Goal: Task Accomplishment & Management: Use online tool/utility

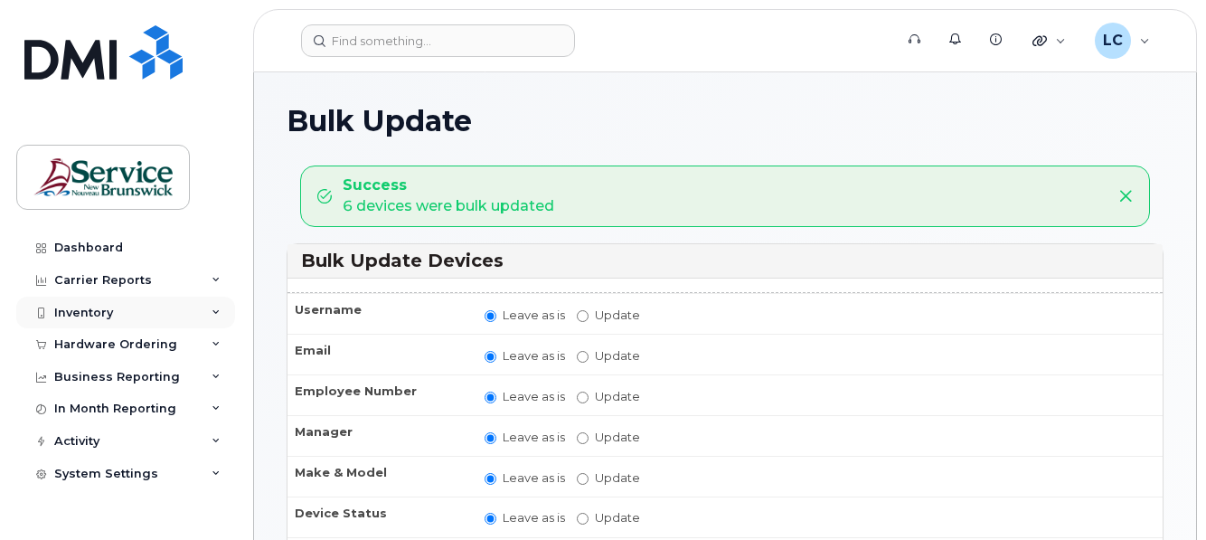
click at [184, 307] on div "Inventory" at bounding box center [125, 312] width 219 height 33
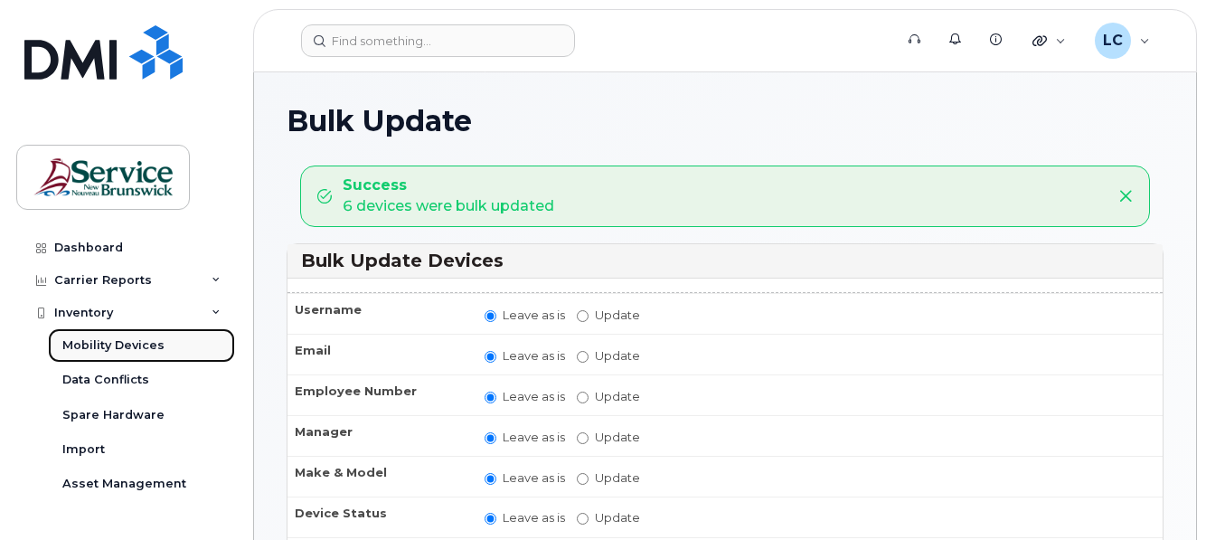
click at [151, 341] on div "Mobility Devices" at bounding box center [113, 345] width 102 height 16
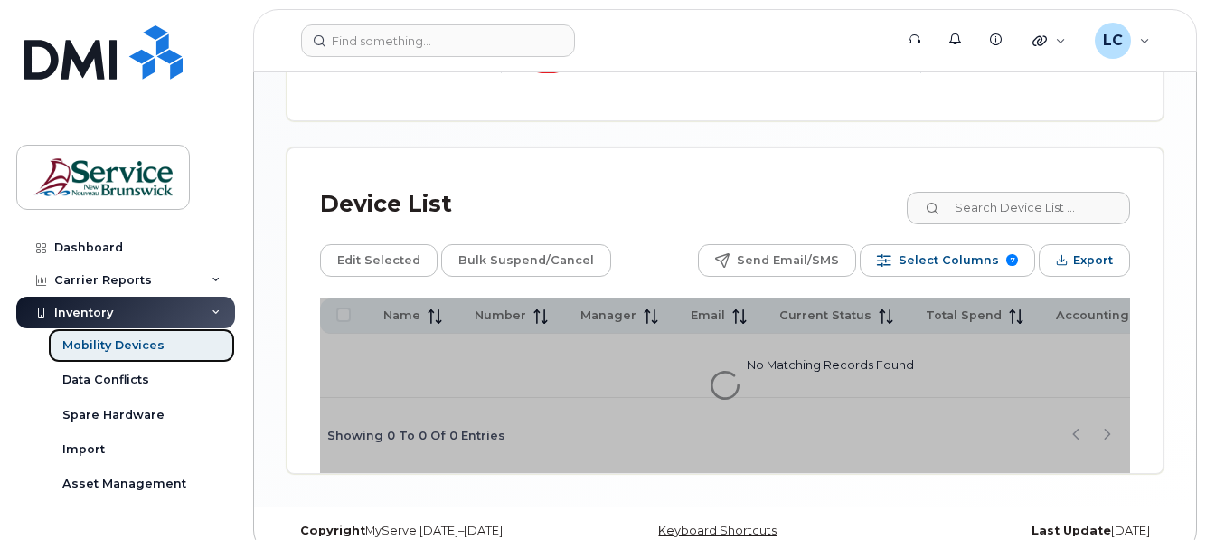
scroll to position [878, 0]
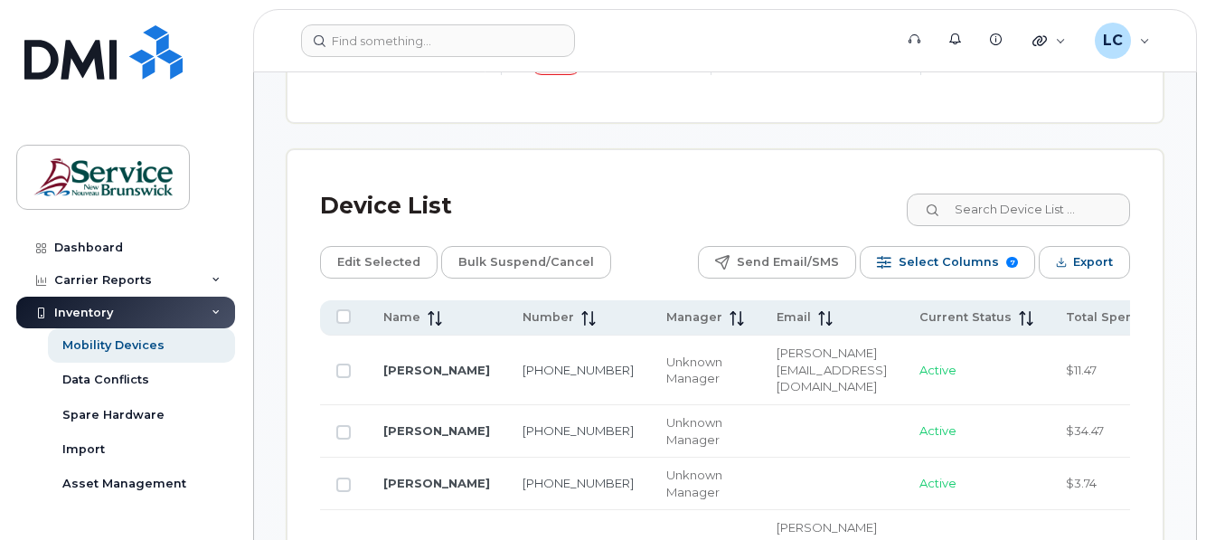
scroll to position [909, 0]
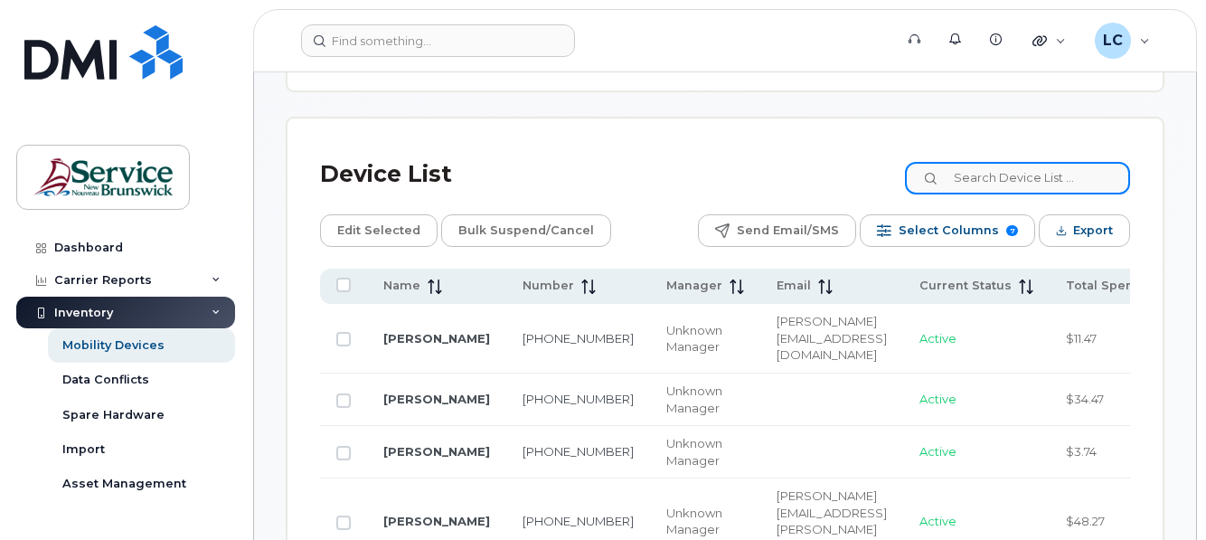
click at [1021, 189] on input at bounding box center [1017, 178] width 225 height 33
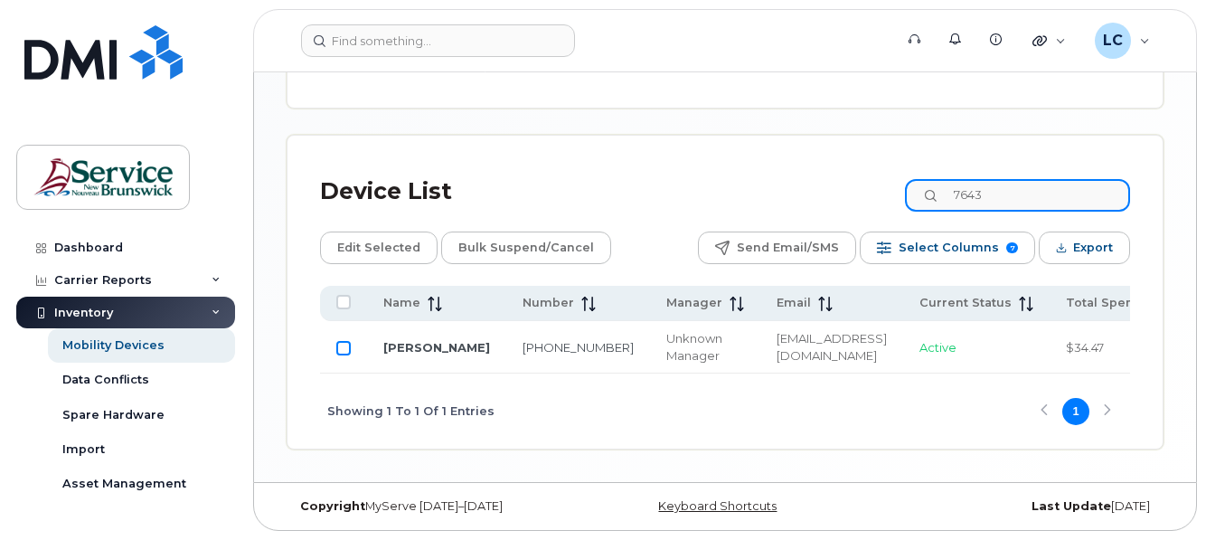
type input "7643"
click at [339, 341] on input "Row Unselected" at bounding box center [343, 348] width 14 height 14
checkbox input "true"
drag, startPoint x: 1033, startPoint y: 182, endPoint x: 942, endPoint y: 171, distance: 91.9
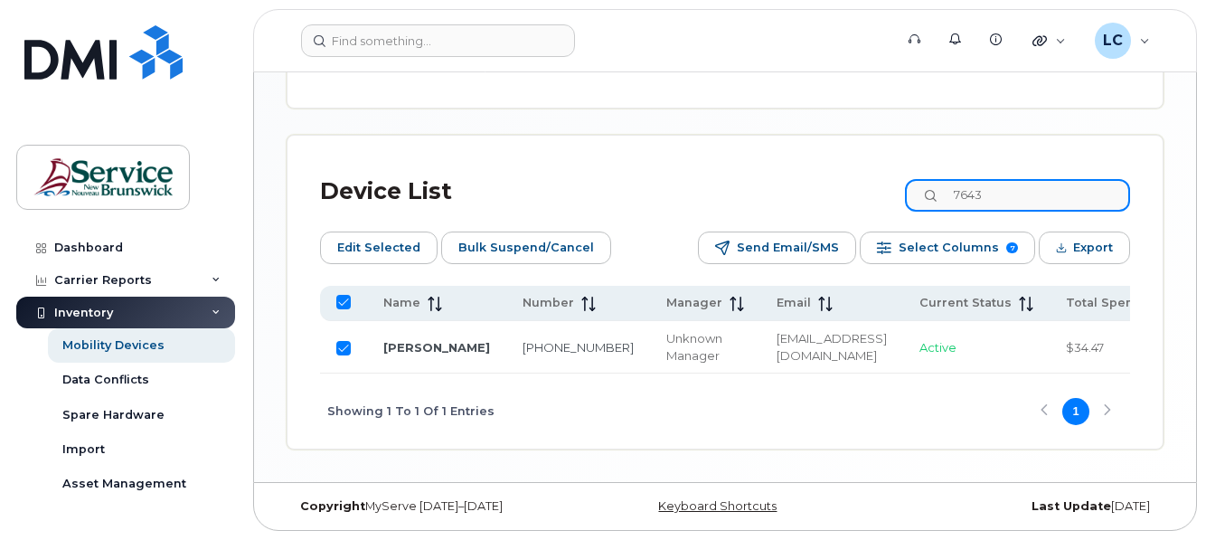
click at [942, 179] on input "7643" at bounding box center [1017, 195] width 225 height 33
type input "9803"
checkbox input "false"
type input "9803"
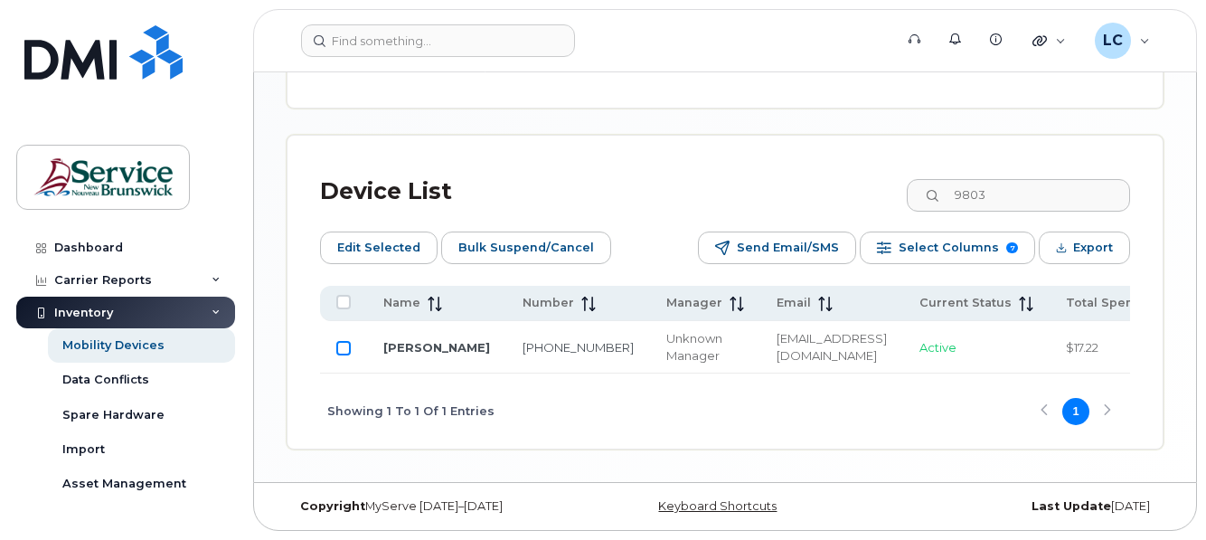
click at [344, 344] on input "Row Unselected" at bounding box center [343, 348] width 14 height 14
checkbox input "true"
drag, startPoint x: 1064, startPoint y: 198, endPoint x: 921, endPoint y: 196, distance: 142.8
click at [921, 196] on div "Device List 9803" at bounding box center [725, 191] width 810 height 47
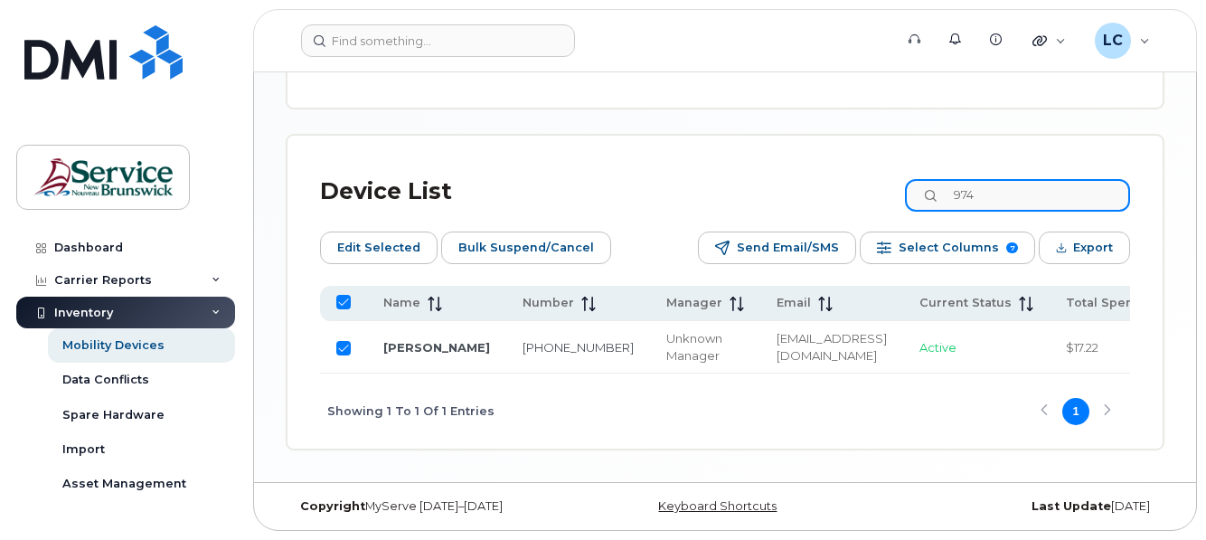
type input "9743"
checkbox input "false"
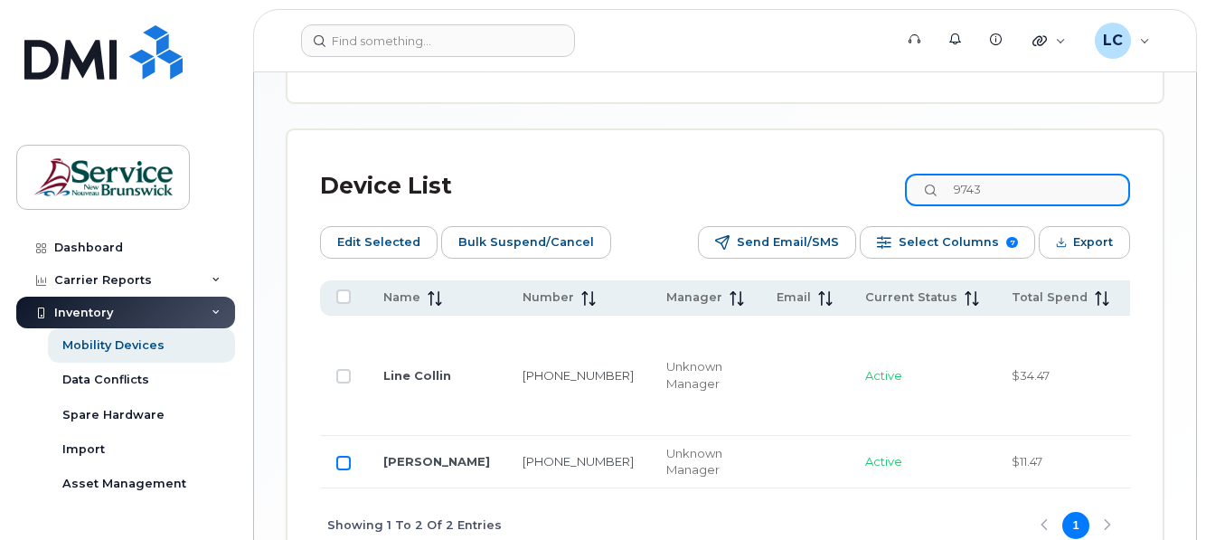
type input "9743"
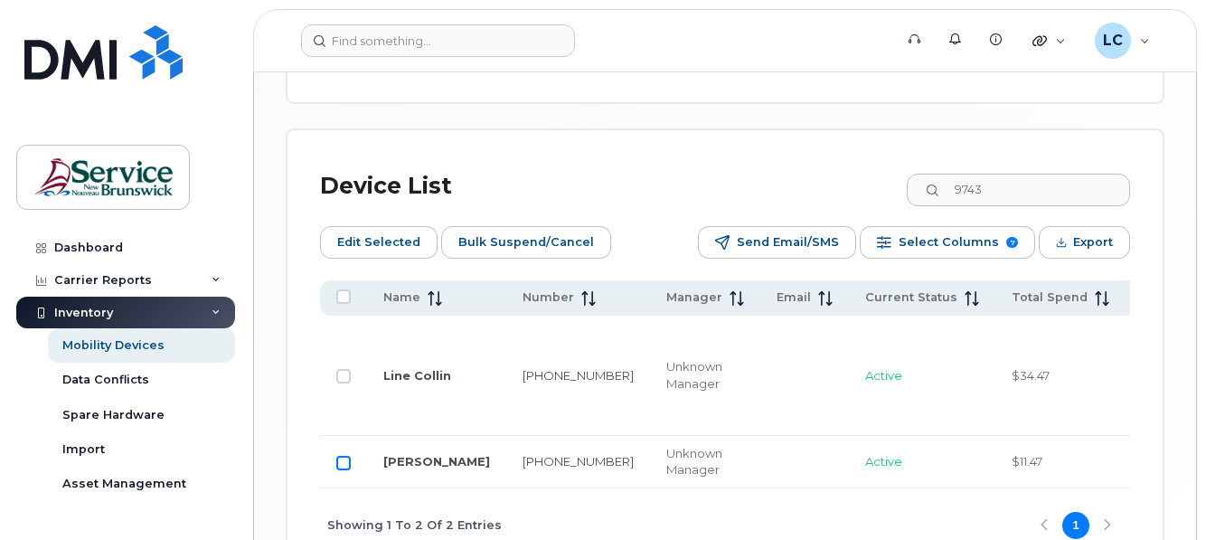
click at [341, 464] on input "Row Unselected" at bounding box center [343, 463] width 14 height 14
checkbox input "true"
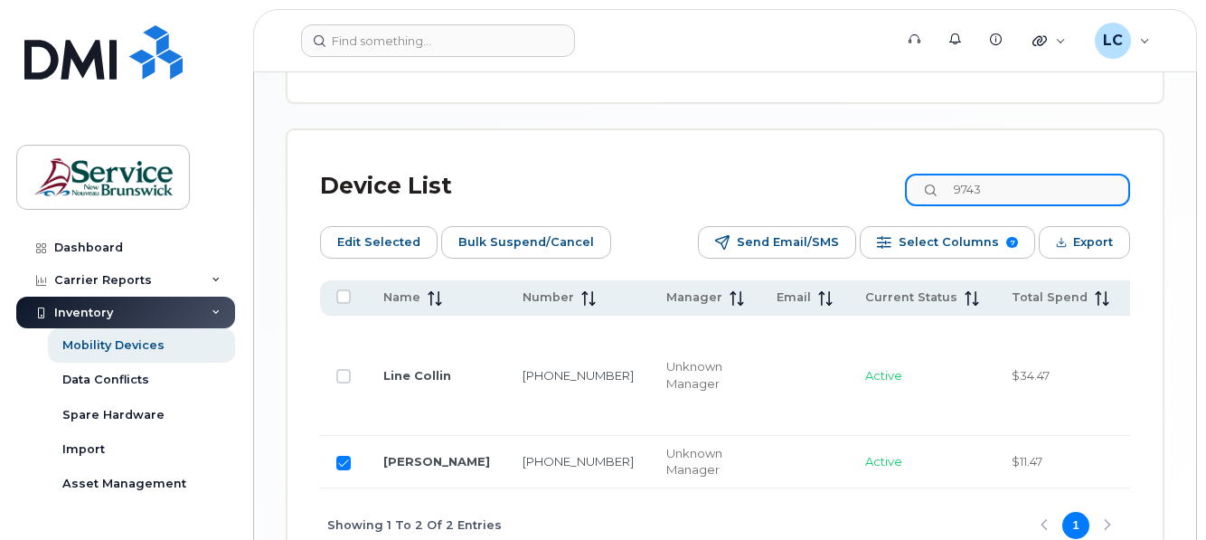
drag, startPoint x: 1014, startPoint y: 197, endPoint x: 942, endPoint y: 192, distance: 72.5
click at [942, 192] on input "9743" at bounding box center [1017, 190] width 225 height 33
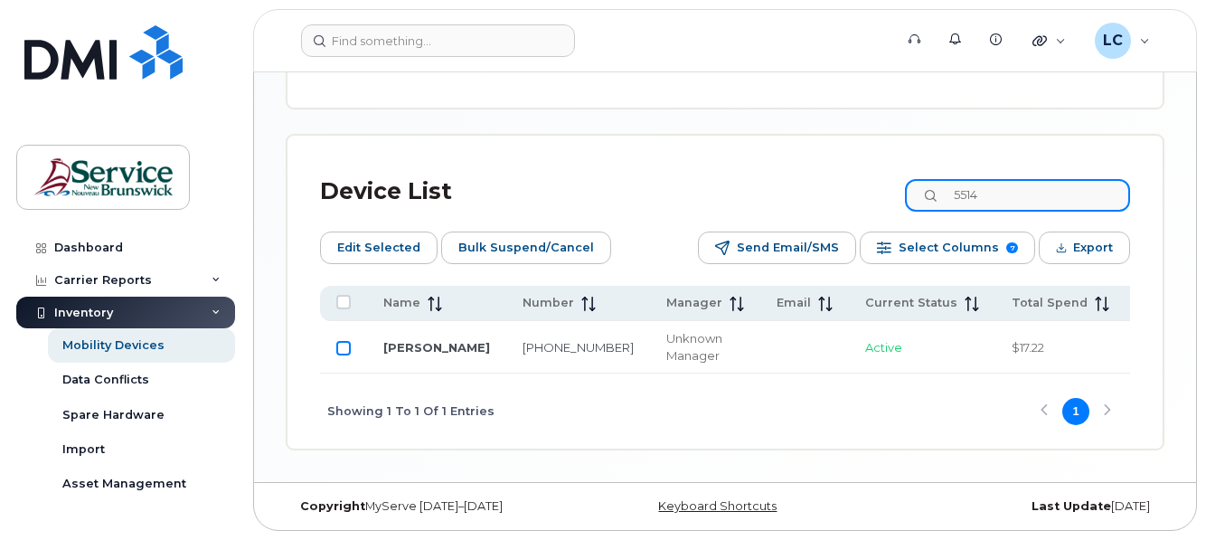
type input "5514"
click at [343, 346] on input "Row Unselected" at bounding box center [343, 348] width 14 height 14
checkbox input "true"
drag, startPoint x: 1038, startPoint y: 188, endPoint x: 953, endPoint y: 191, distance: 85.0
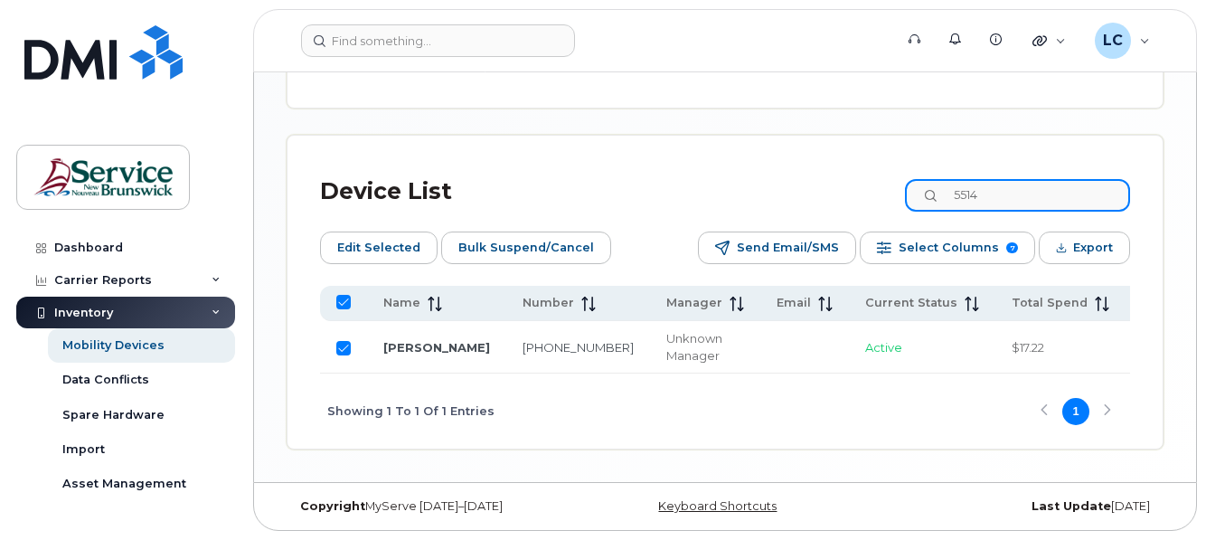
click at [953, 191] on div "5514" at bounding box center [1017, 195] width 225 height 33
type input "7487"
checkbox input "false"
type input "7487"
click at [353, 343] on td at bounding box center [343, 347] width 47 height 52
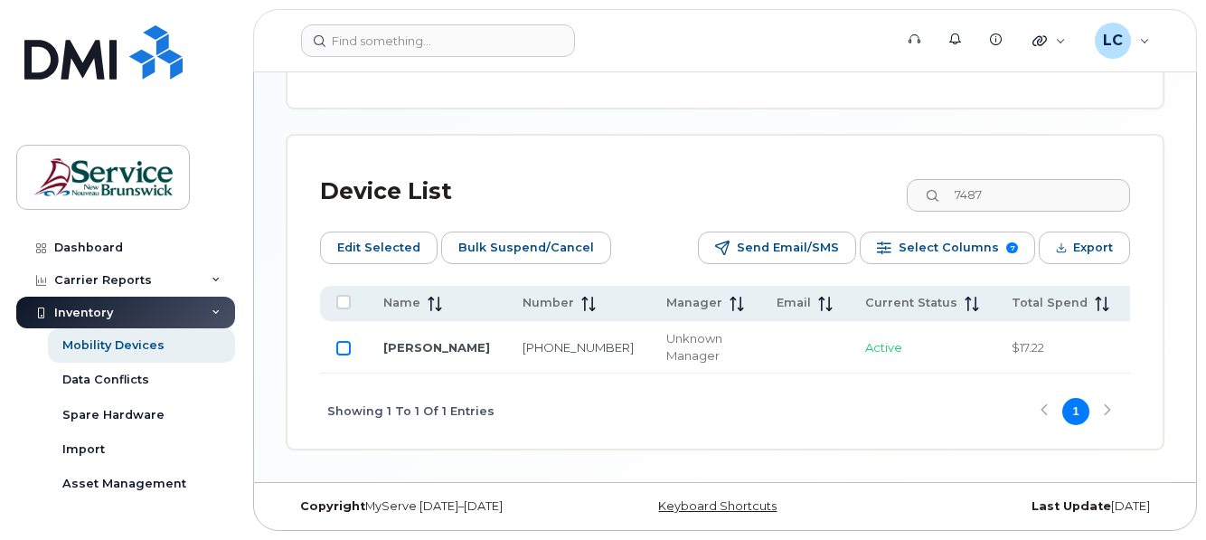
click at [340, 343] on input "Row Unselected" at bounding box center [343, 348] width 14 height 14
checkbox input "true"
drag, startPoint x: 1012, startPoint y: 189, endPoint x: 967, endPoint y: 192, distance: 45.3
click at [967, 192] on input "7487" at bounding box center [1017, 195] width 225 height 33
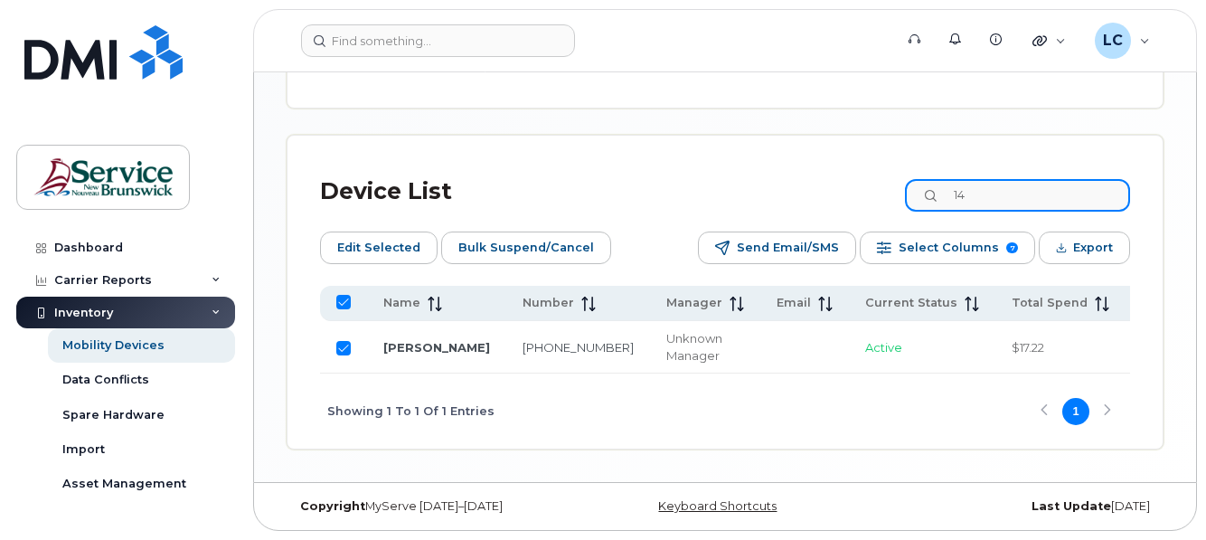
type input "148"
checkbox input "false"
type input "14815"
click at [338, 341] on input "Row Unselected" at bounding box center [343, 348] width 14 height 14
checkbox input "true"
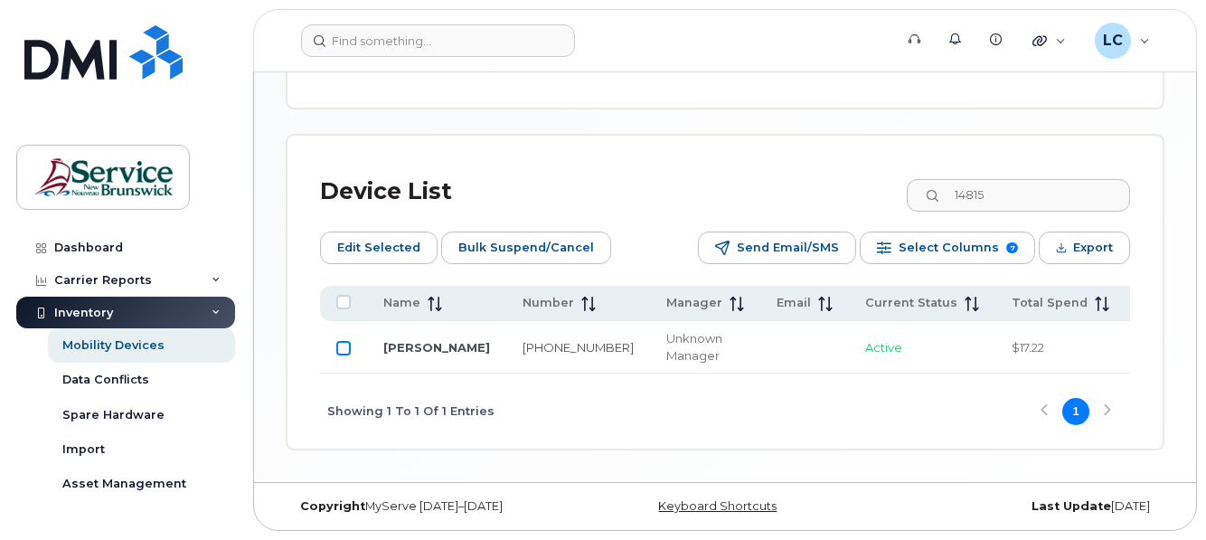
checkbox input "true"
drag, startPoint x: 972, startPoint y: 187, endPoint x: 953, endPoint y: 187, distance: 19.0
click at [953, 187] on div "14815" at bounding box center [1017, 195] width 225 height 33
type input "3651"
checkbox input "false"
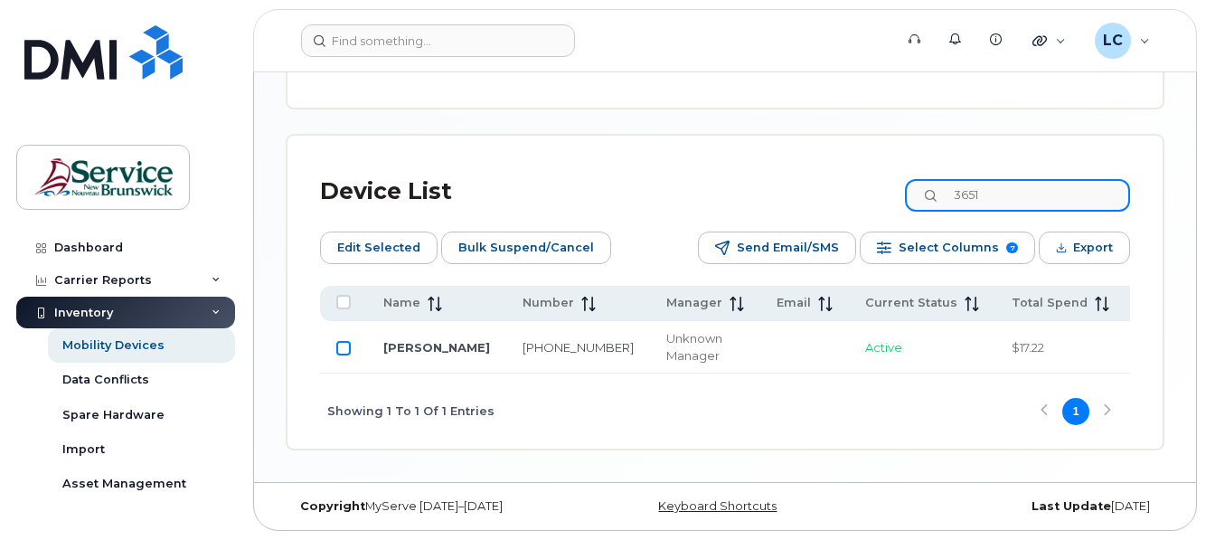
type input "3651"
click at [342, 341] on input "Row Unselected" at bounding box center [343, 348] width 14 height 14
checkbox input "true"
drag, startPoint x: 1016, startPoint y: 191, endPoint x: 969, endPoint y: 191, distance: 47.0
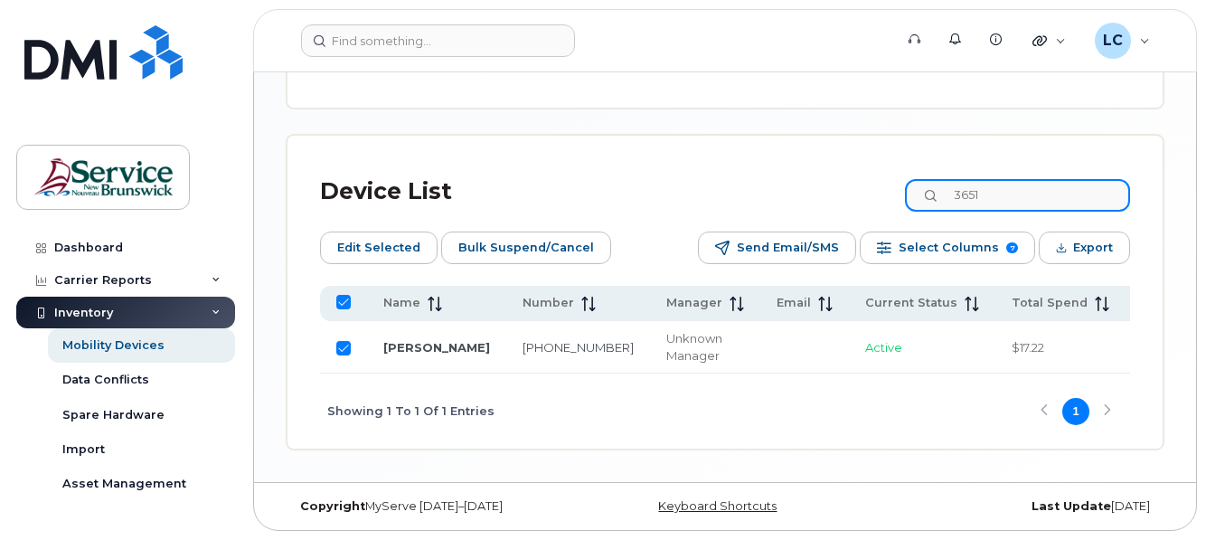
click at [969, 191] on input "3651" at bounding box center [1017, 195] width 225 height 33
type input "5163"
checkbox input "false"
type input "5163"
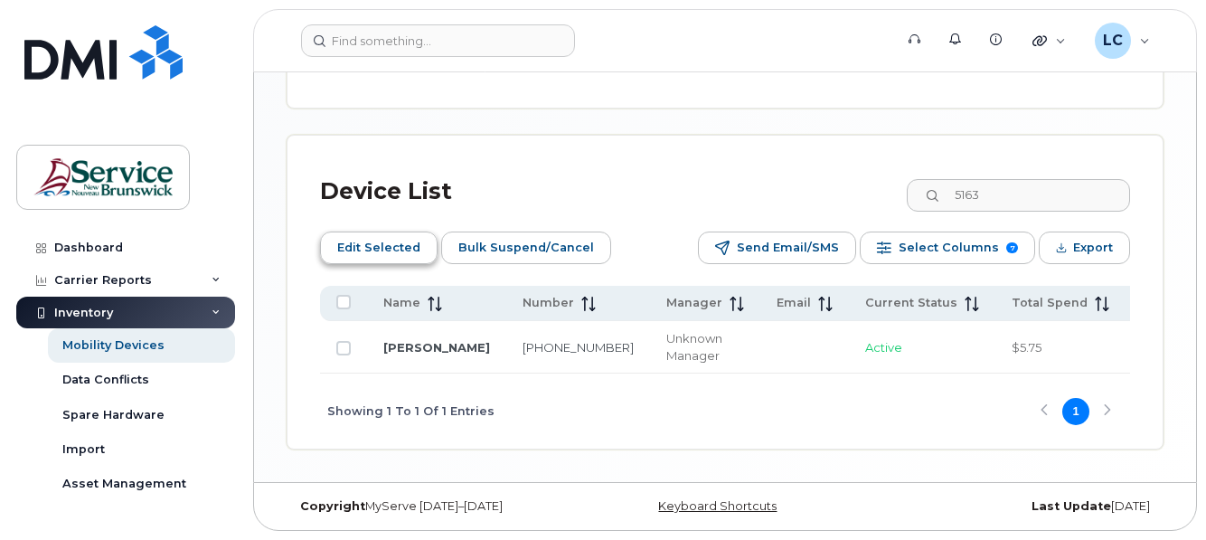
click at [379, 237] on span "Edit Selected" at bounding box center [378, 247] width 83 height 27
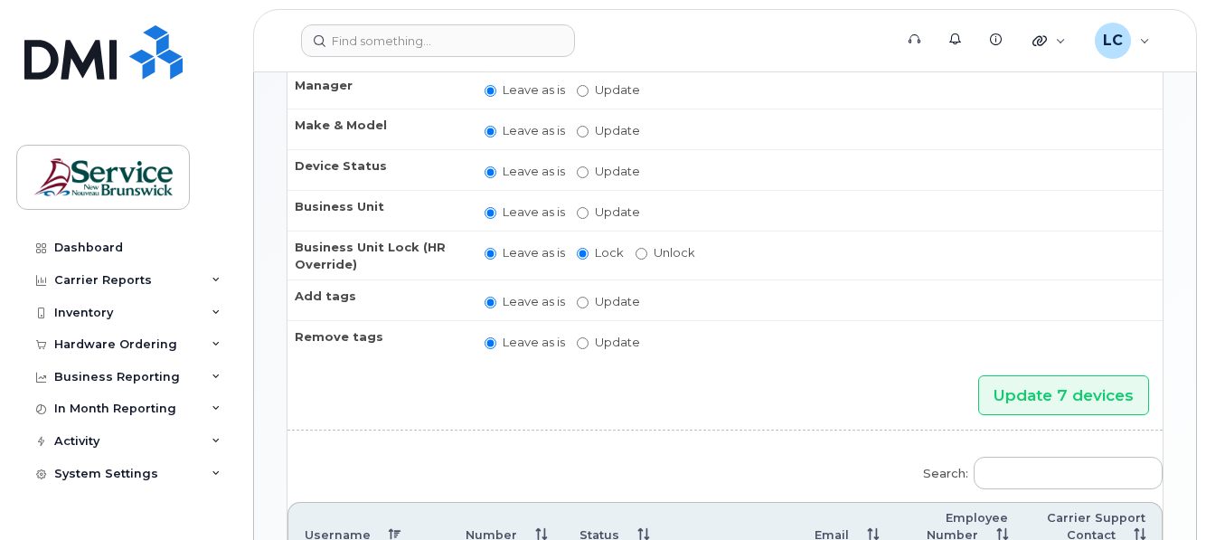
scroll to position [271, 0]
click at [586, 210] on input "Update" at bounding box center [583, 211] width 12 height 12
radio input "true"
radio input "false"
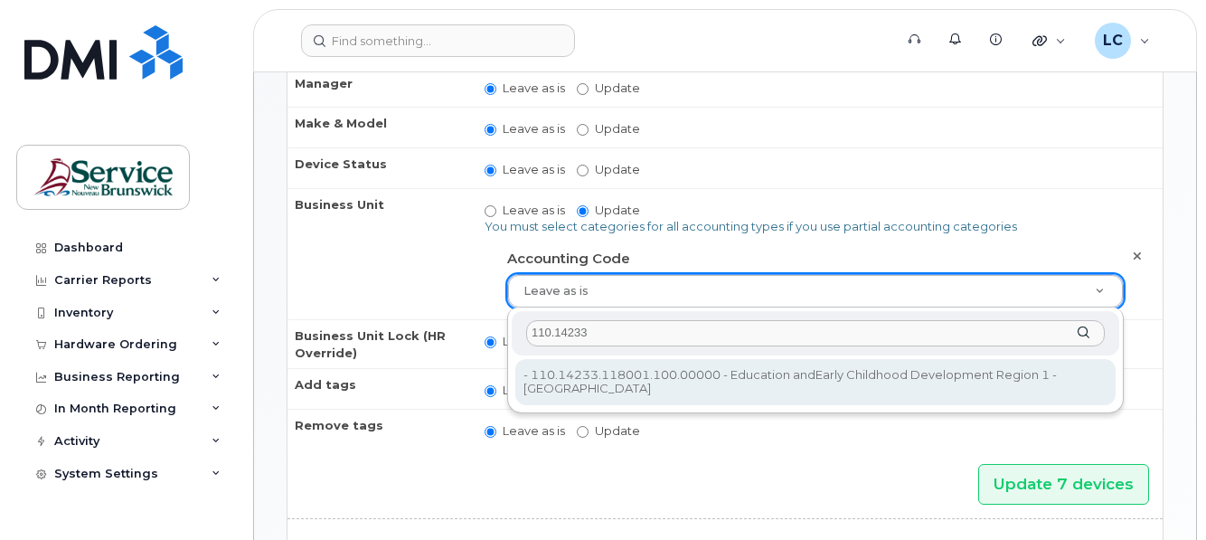
type input "110.14233"
type input "36040170"
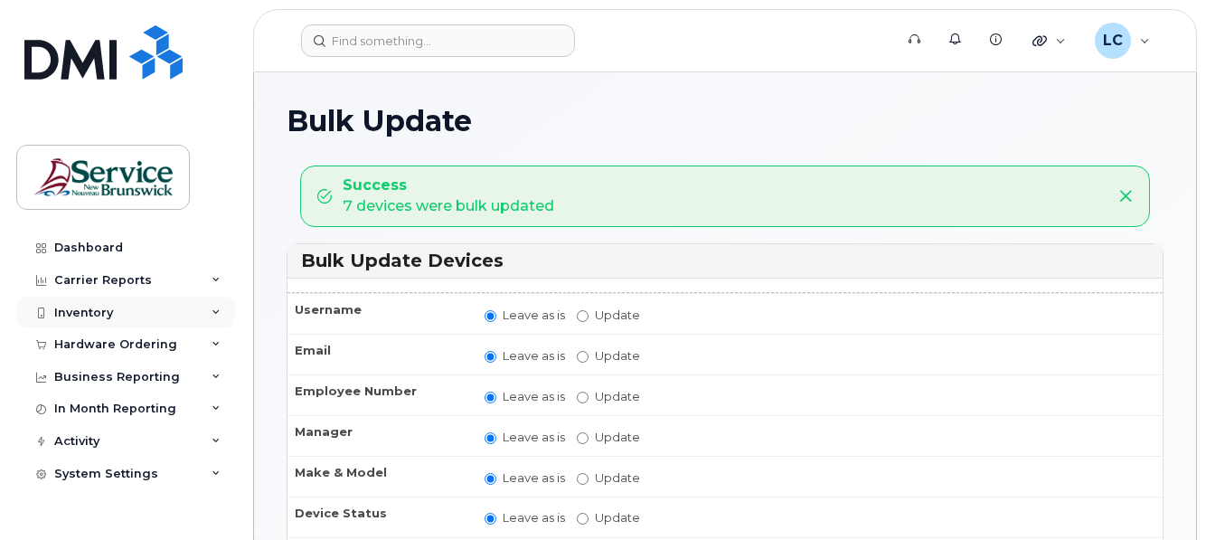
click at [115, 309] on div "Inventory" at bounding box center [125, 312] width 219 height 33
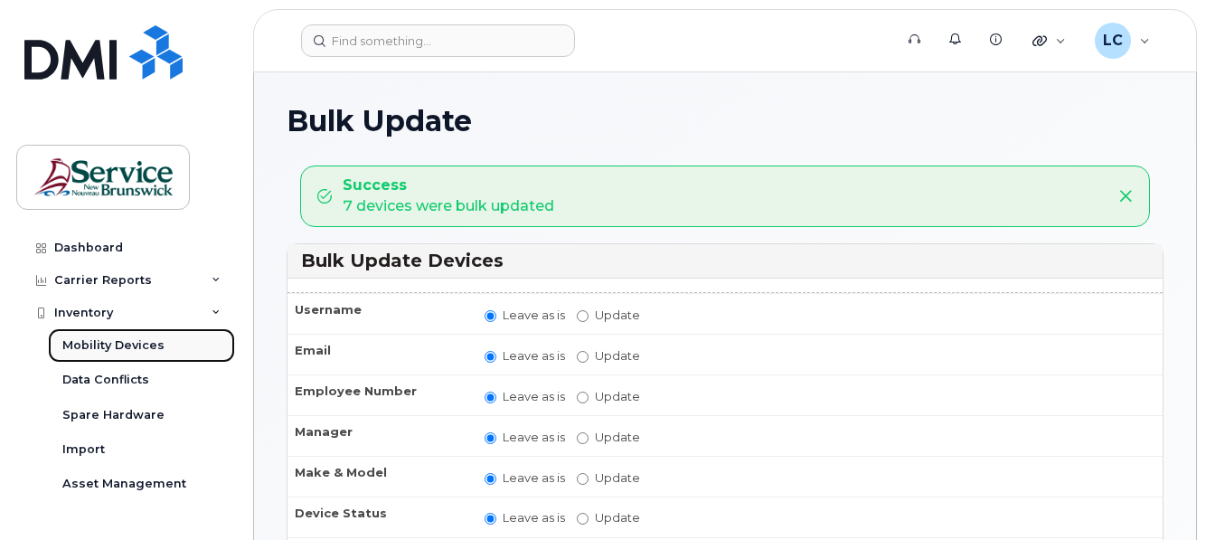
click at [117, 343] on div "Mobility Devices" at bounding box center [113, 345] width 102 height 16
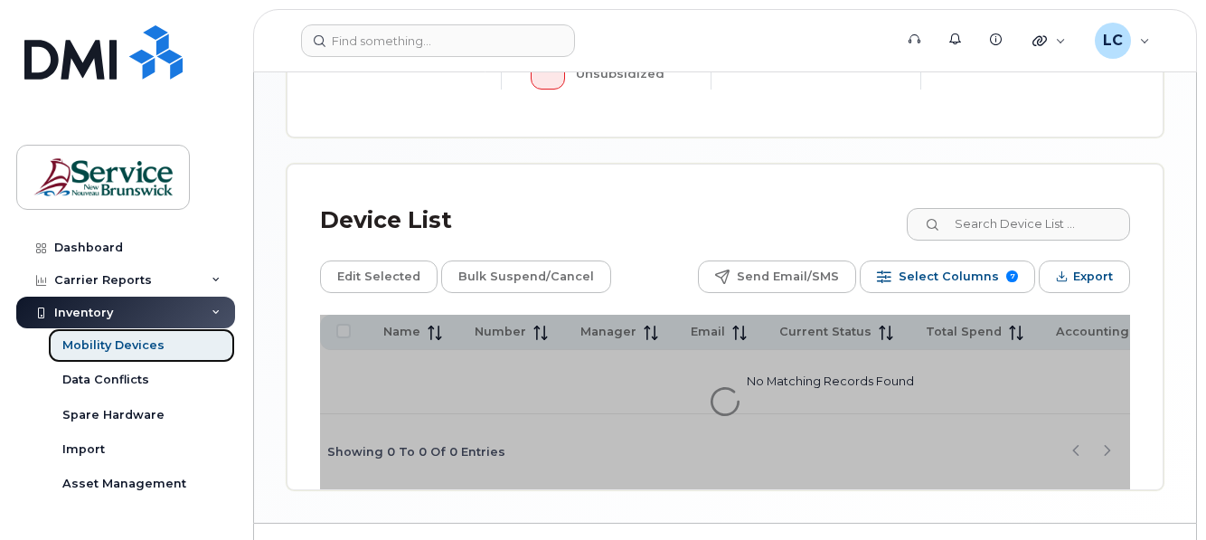
scroll to position [878, 0]
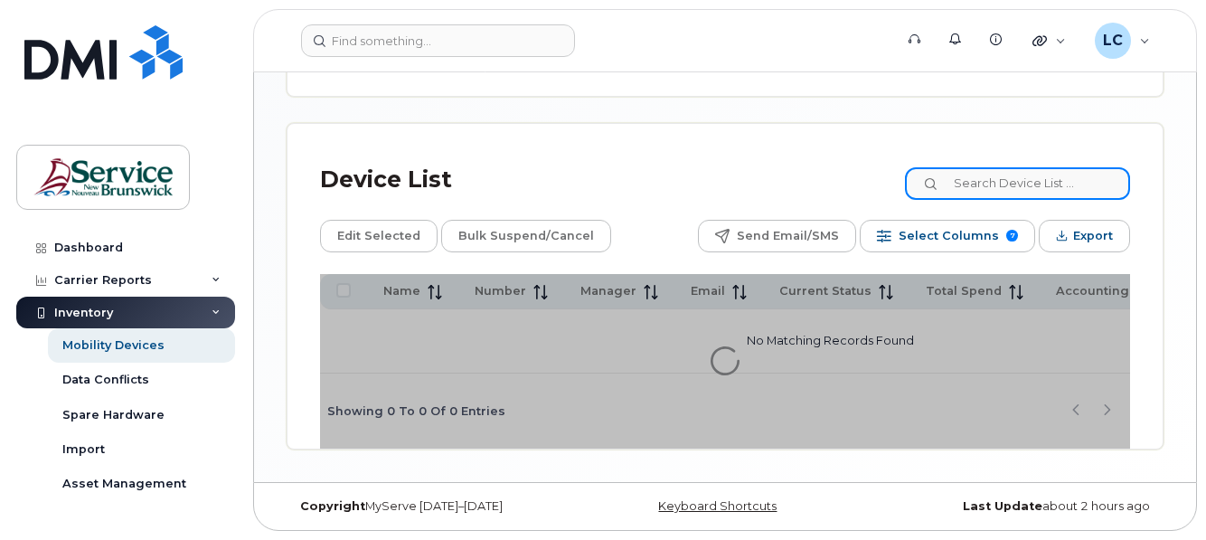
click at [1034, 177] on input at bounding box center [1017, 183] width 225 height 33
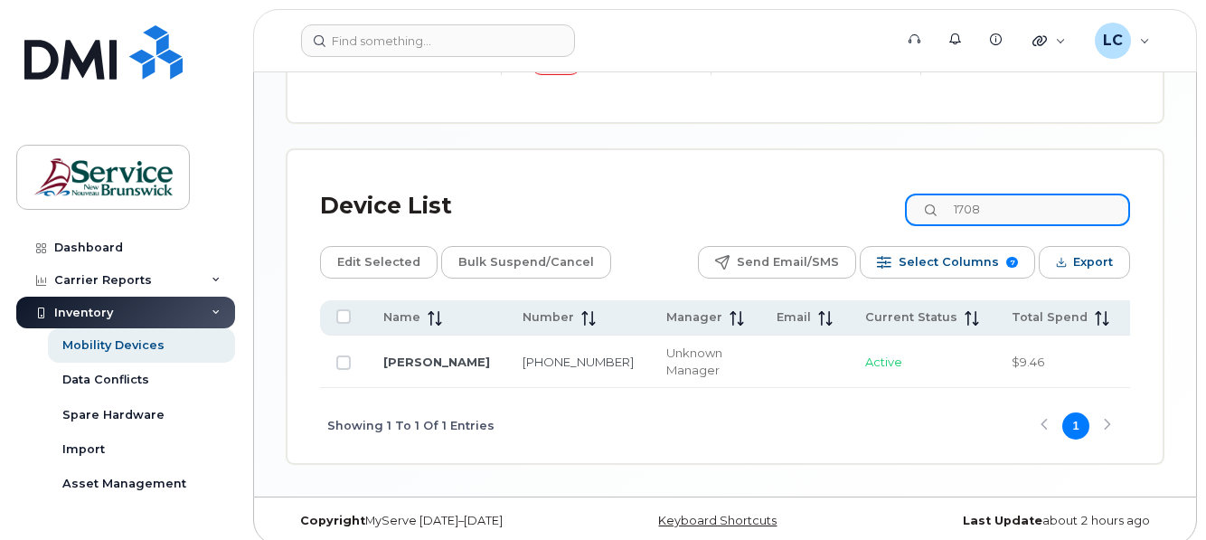
scroll to position [898, 0]
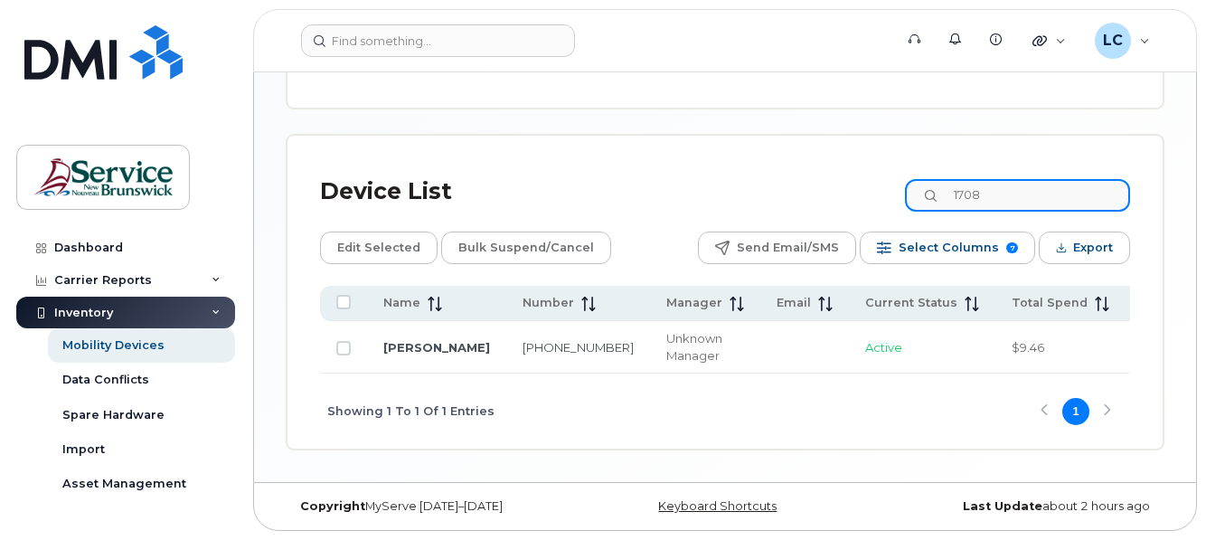
drag, startPoint x: 1004, startPoint y: 192, endPoint x: 959, endPoint y: 191, distance: 45.2
click at [959, 191] on input "1708" at bounding box center [1017, 195] width 225 height 33
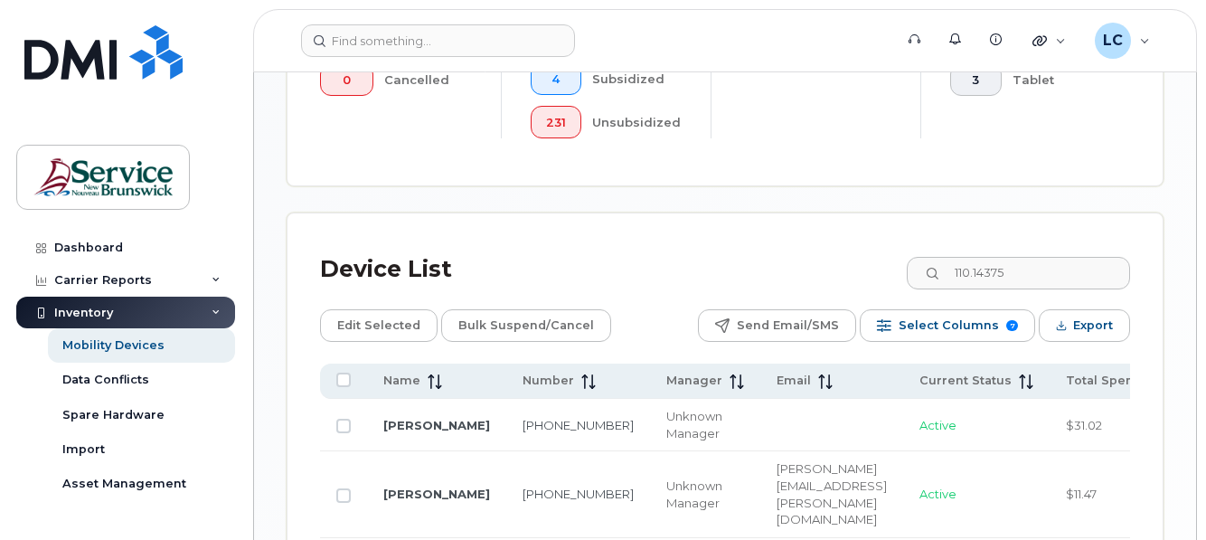
scroll to position [814, 0]
click at [1056, 276] on input "110.14375" at bounding box center [1017, 274] width 225 height 33
drag, startPoint x: 1045, startPoint y: 275, endPoint x: 1000, endPoint y: 272, distance: 45.3
click at [1000, 272] on input "110.14375" at bounding box center [1017, 274] width 225 height 33
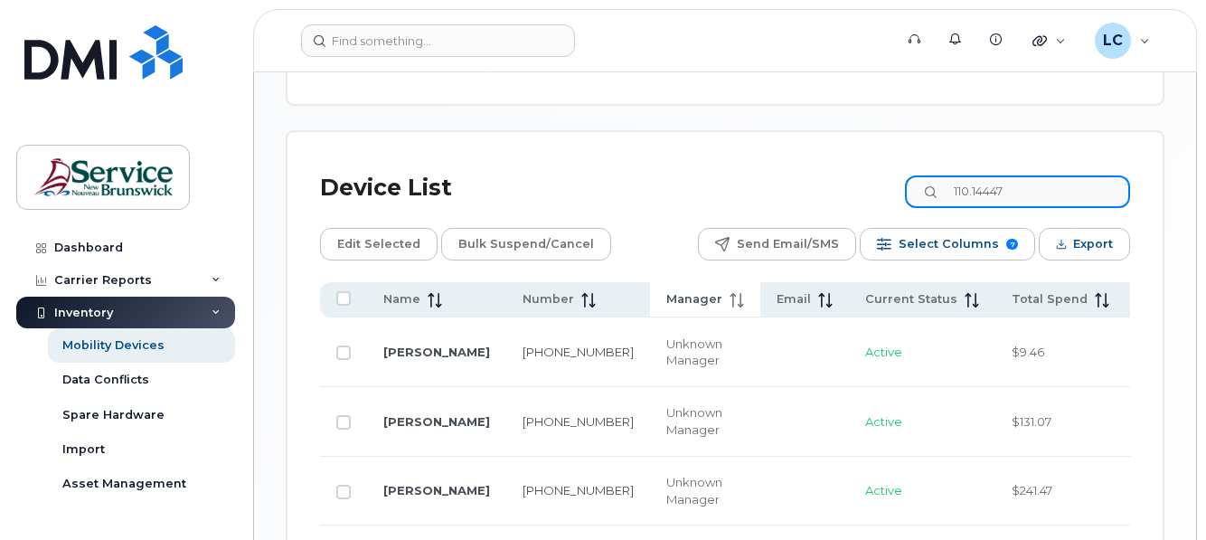
scroll to position [1085, 0]
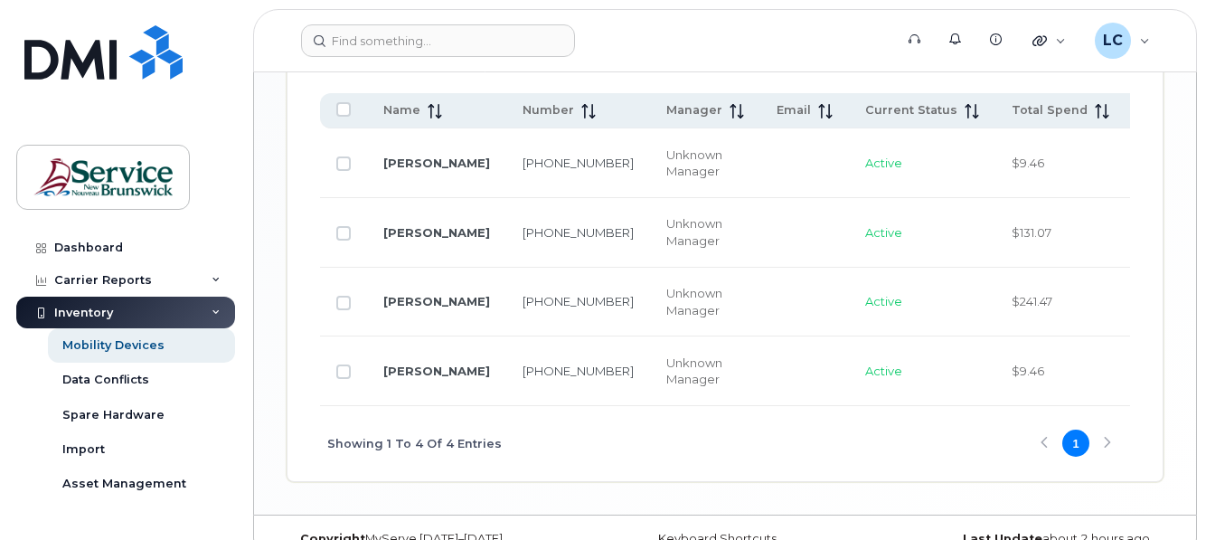
type input "110.14447"
